Goal: Check status: Check status

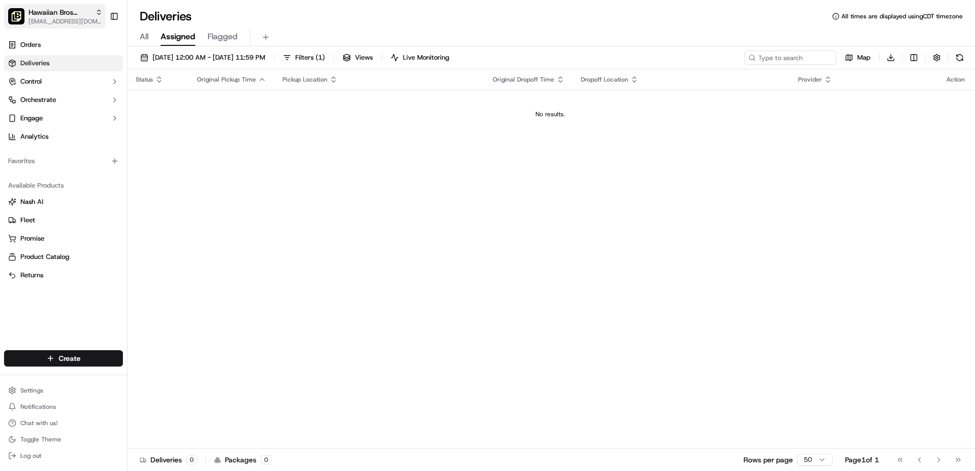
click at [94, 12] on div "Hawaiian Bros ([PERSON_NAME])" at bounding box center [66, 12] width 74 height 10
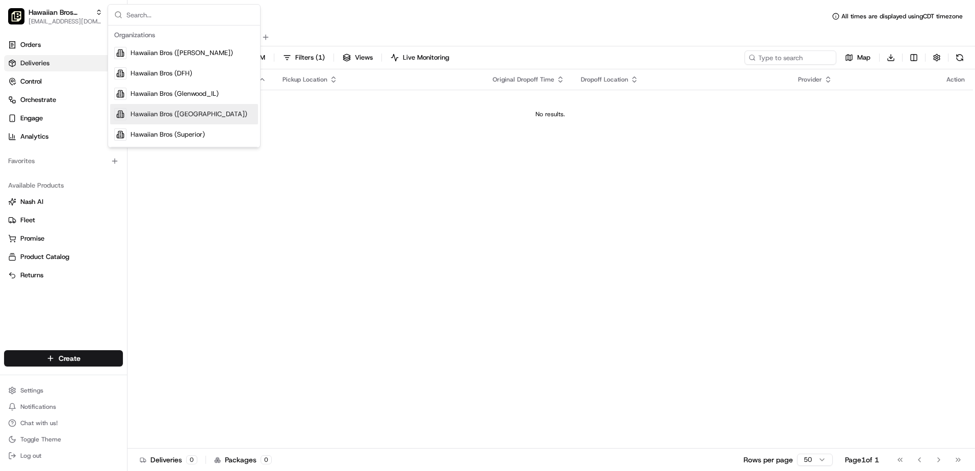
click at [380, 415] on div "Status Original Pickup Time Pickup Location Original Dropoff Time Dropoff Locat…" at bounding box center [551, 259] width 846 height 380
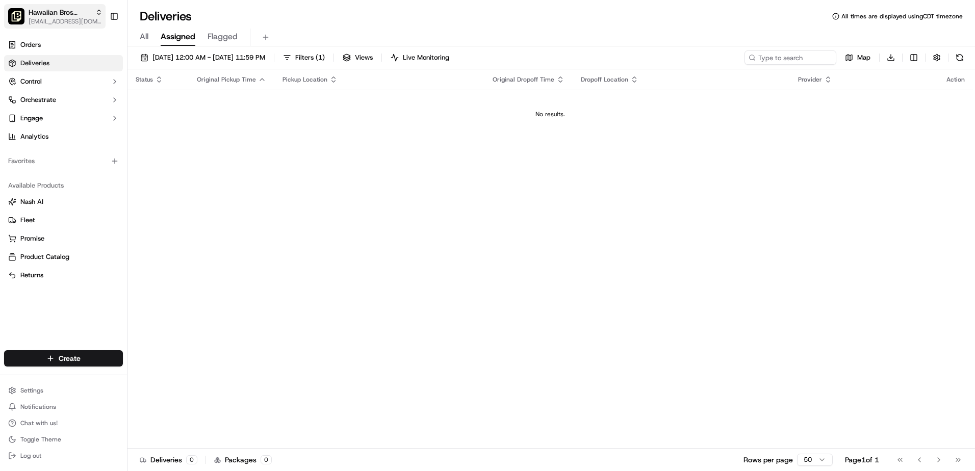
click at [102, 15] on button "Hawaiian Bros ([PERSON_NAME]) [EMAIL_ADDRESS][DOMAIN_NAME]" at bounding box center [55, 16] width 102 height 24
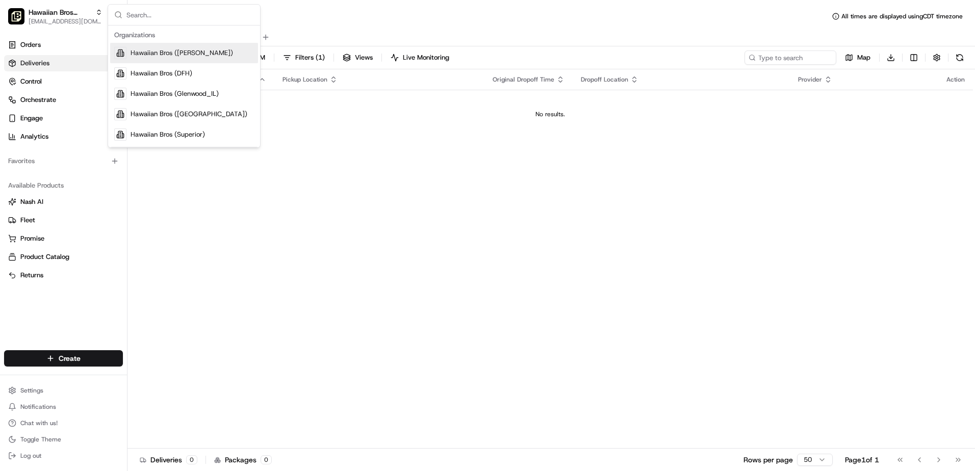
click at [164, 19] on input "text" at bounding box center [191, 15] width 128 height 20
click at [62, 13] on span "Hawaiian Bros ([PERSON_NAME])" at bounding box center [60, 12] width 63 height 10
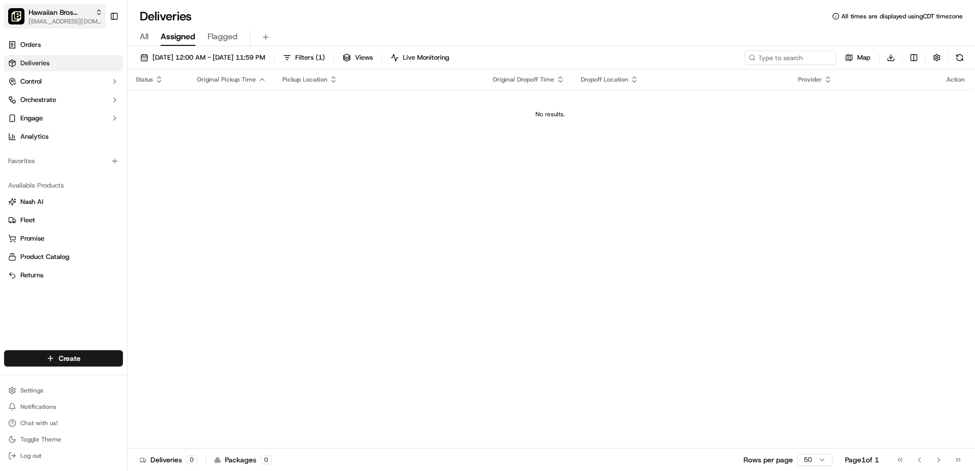
click at [95, 22] on span "[EMAIL_ADDRESS][DOMAIN_NAME]" at bounding box center [66, 21] width 74 height 8
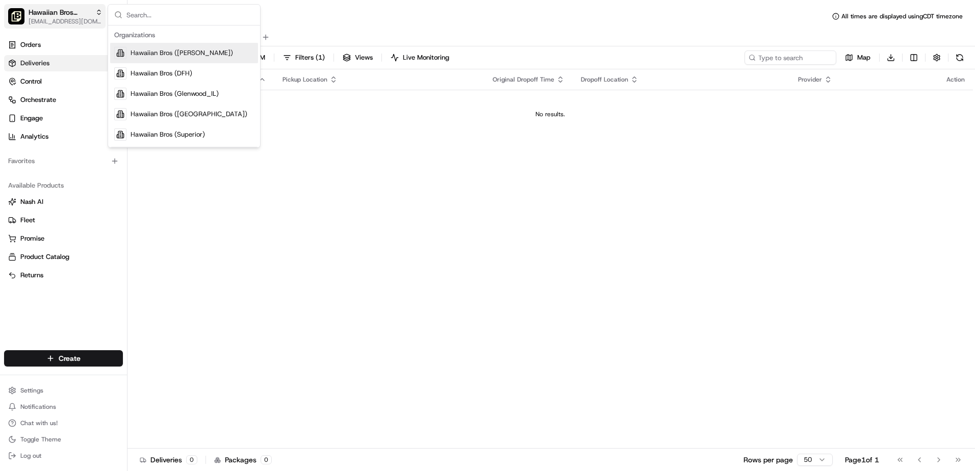
click at [98, 22] on span "[EMAIL_ADDRESS][DOMAIN_NAME]" at bounding box center [66, 21] width 74 height 8
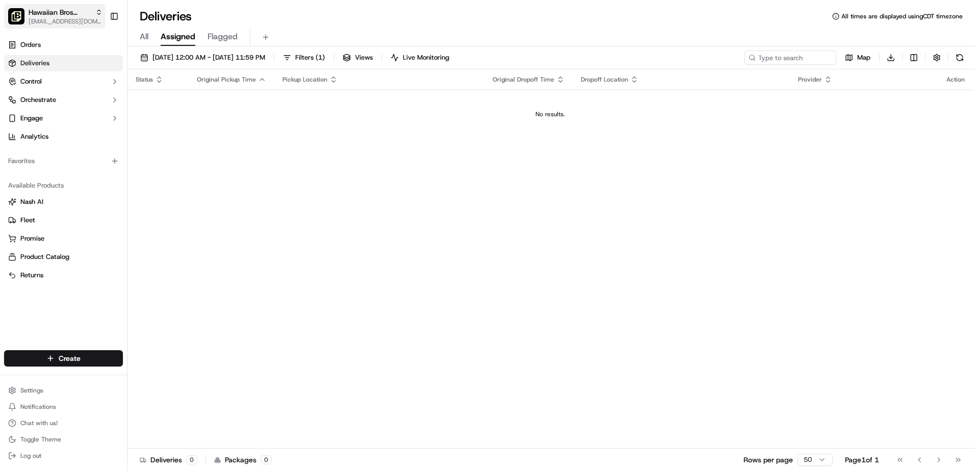
click at [50, 16] on span "Hawaiian Bros ([PERSON_NAME])" at bounding box center [60, 12] width 63 height 10
type input "c"
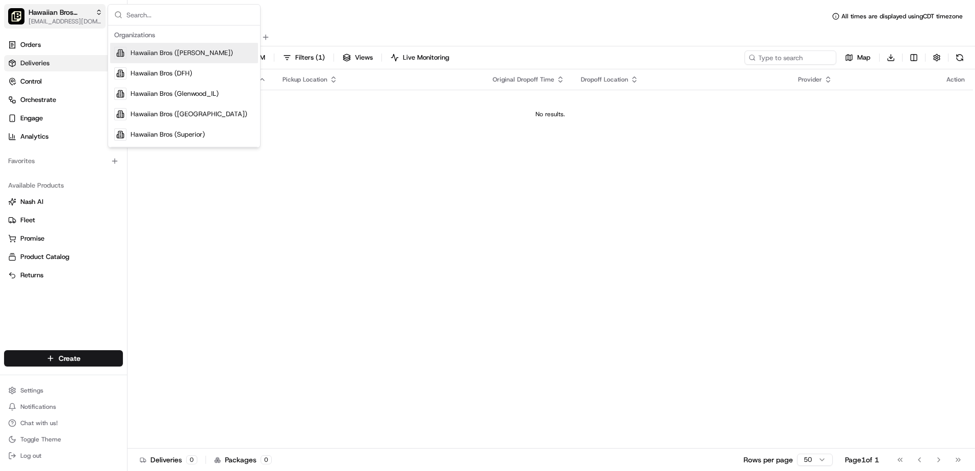
click at [95, 14] on icon "button" at bounding box center [98, 12] width 7 height 7
